Goal: Find specific page/section: Find specific page/section

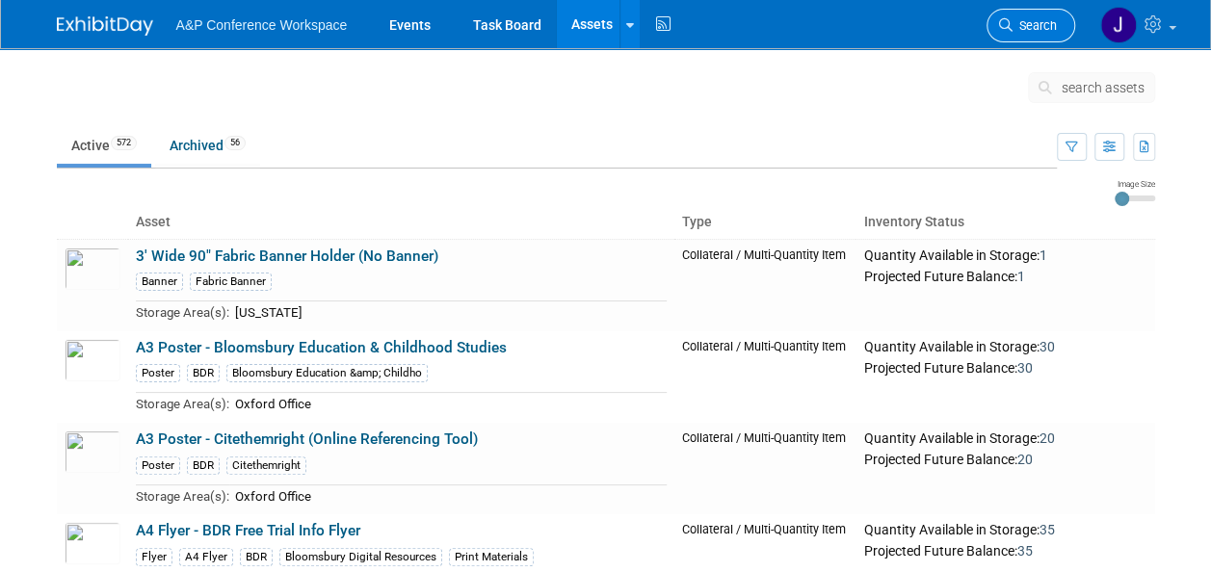
click at [1034, 18] on span "Search" at bounding box center [1034, 25] width 44 height 14
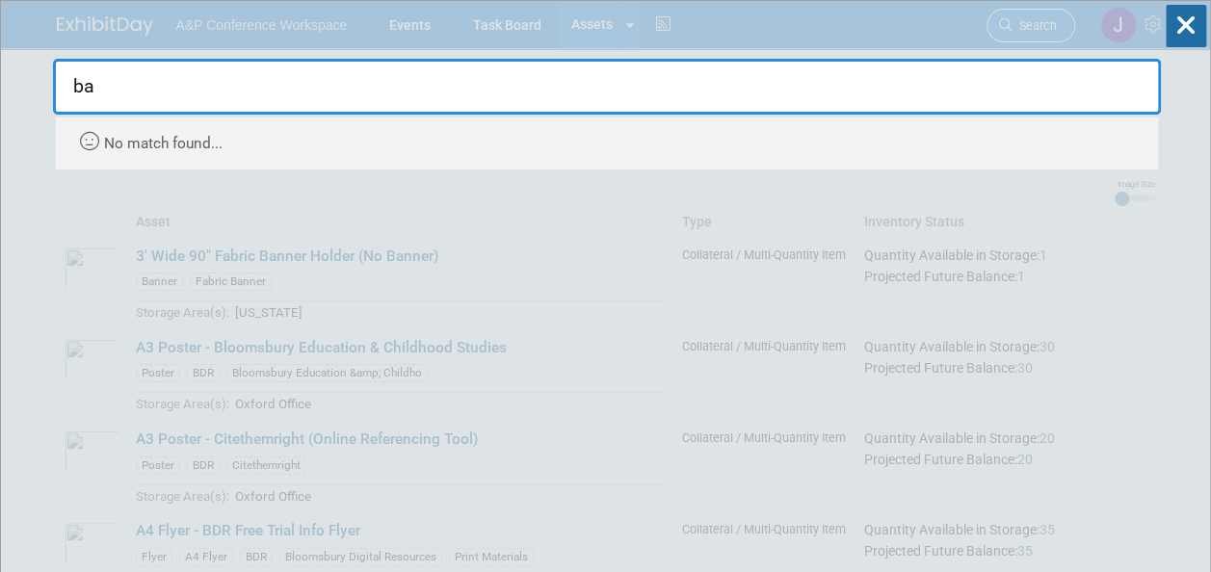
type input "b"
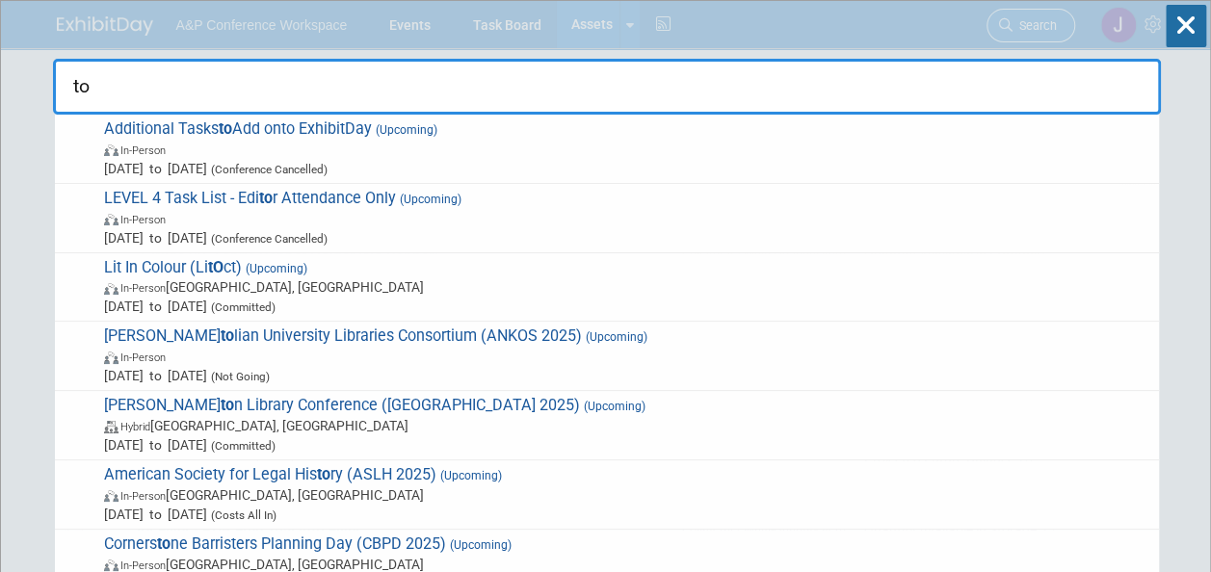
type input "t"
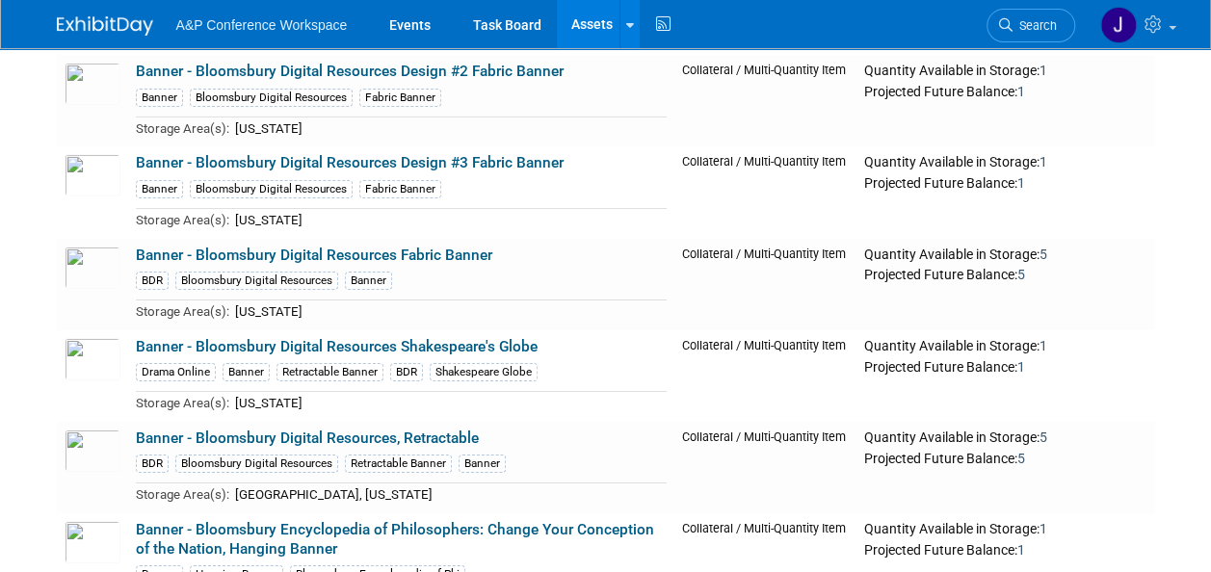
scroll to position [3326, 0]
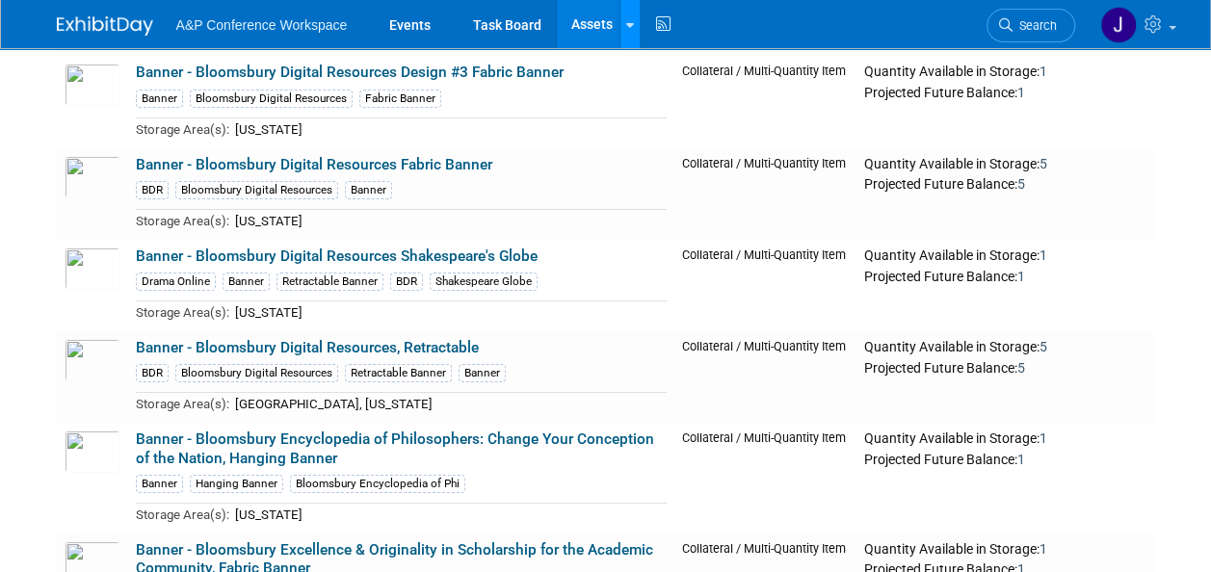
click at [626, 23] on icon at bounding box center [630, 25] width 8 height 13
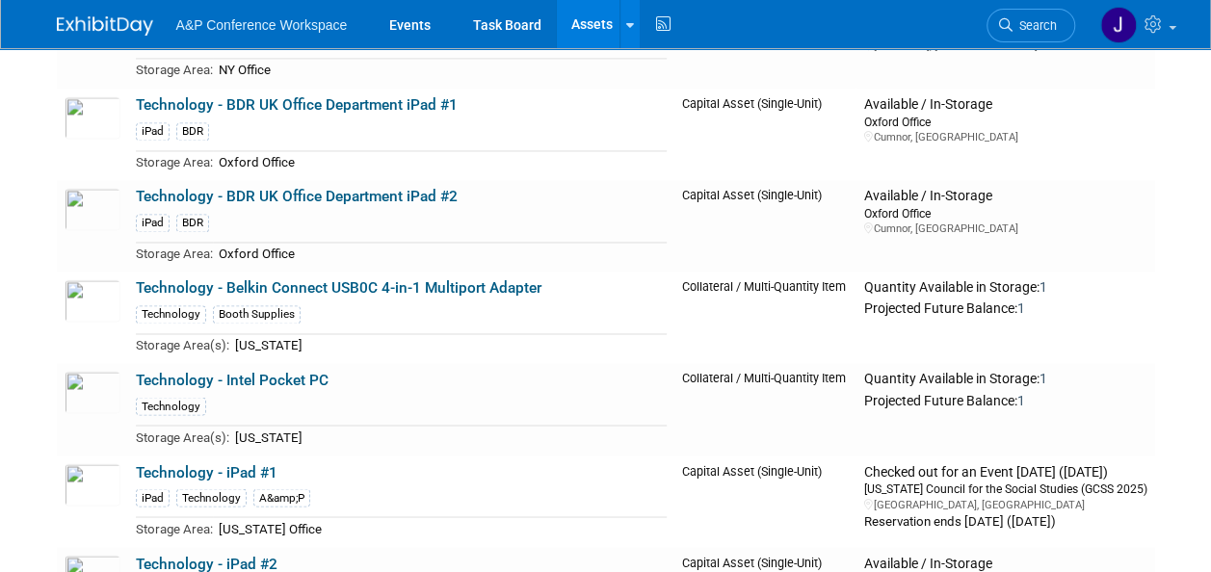
scroll to position [49435, 0]
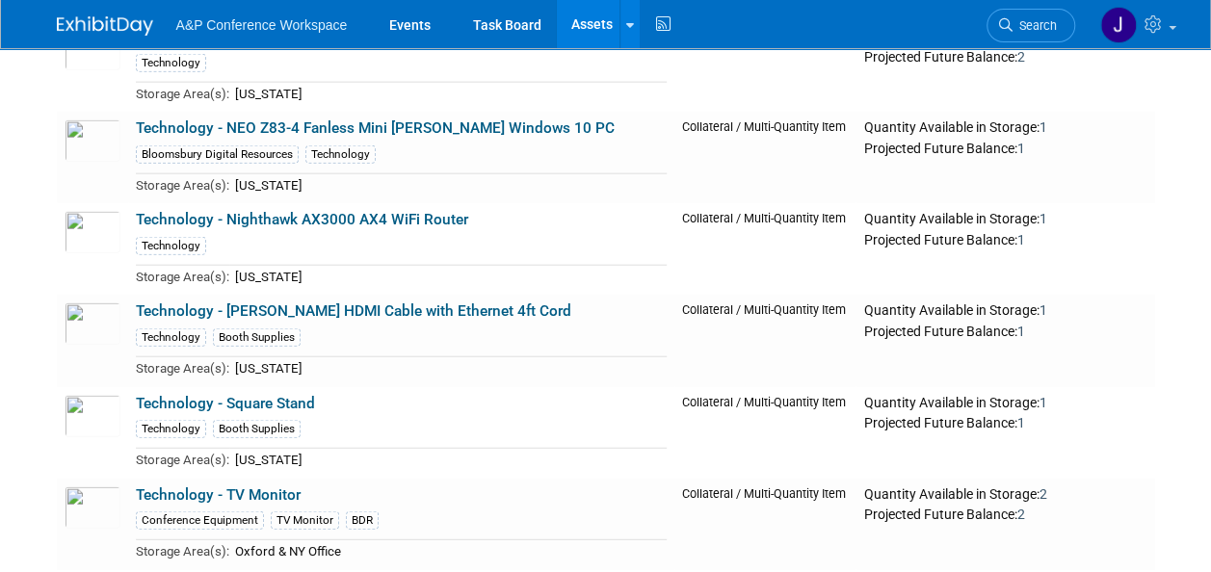
drag, startPoint x: 370, startPoint y: 200, endPoint x: 135, endPoint y: 197, distance: 235.0
copy link "Tote Bags - Bloomsbury Academic"
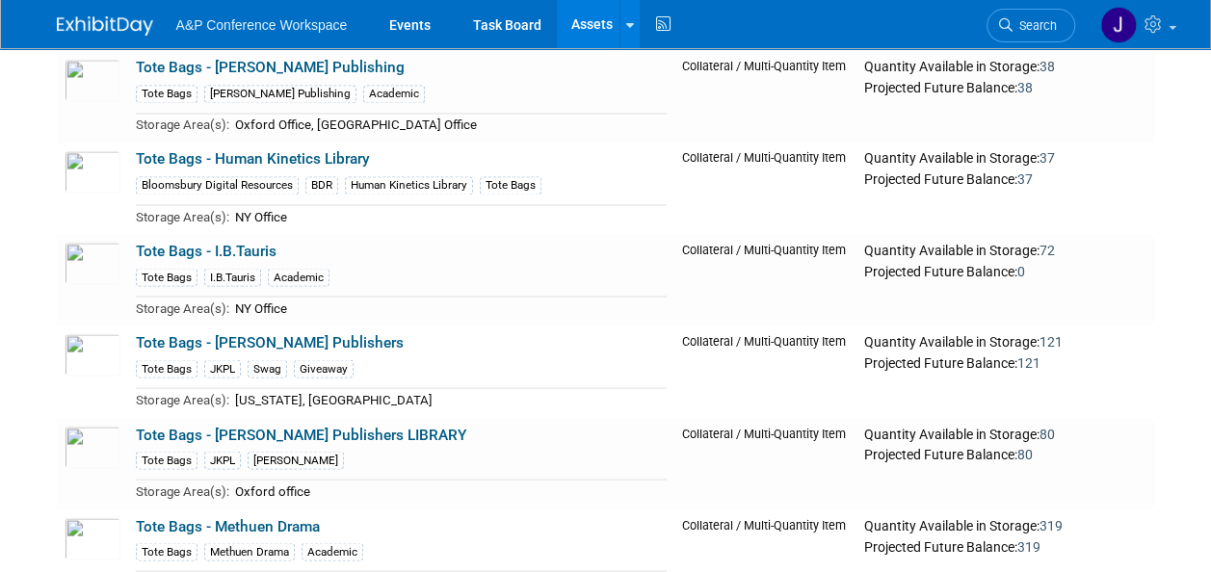
scroll to position [53193, 0]
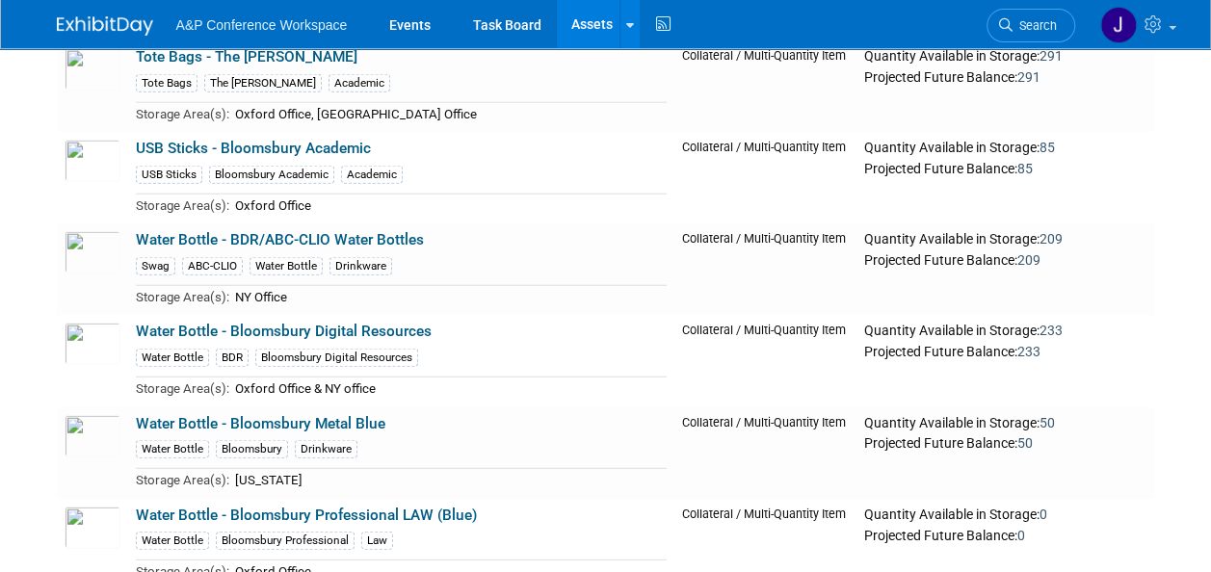
drag, startPoint x: 474, startPoint y: 269, endPoint x: 131, endPoint y: 265, distance: 342.9
copy link "Water bottle - Theology & Religion Online (Purple)"
